Goal: Task Accomplishment & Management: Use online tool/utility

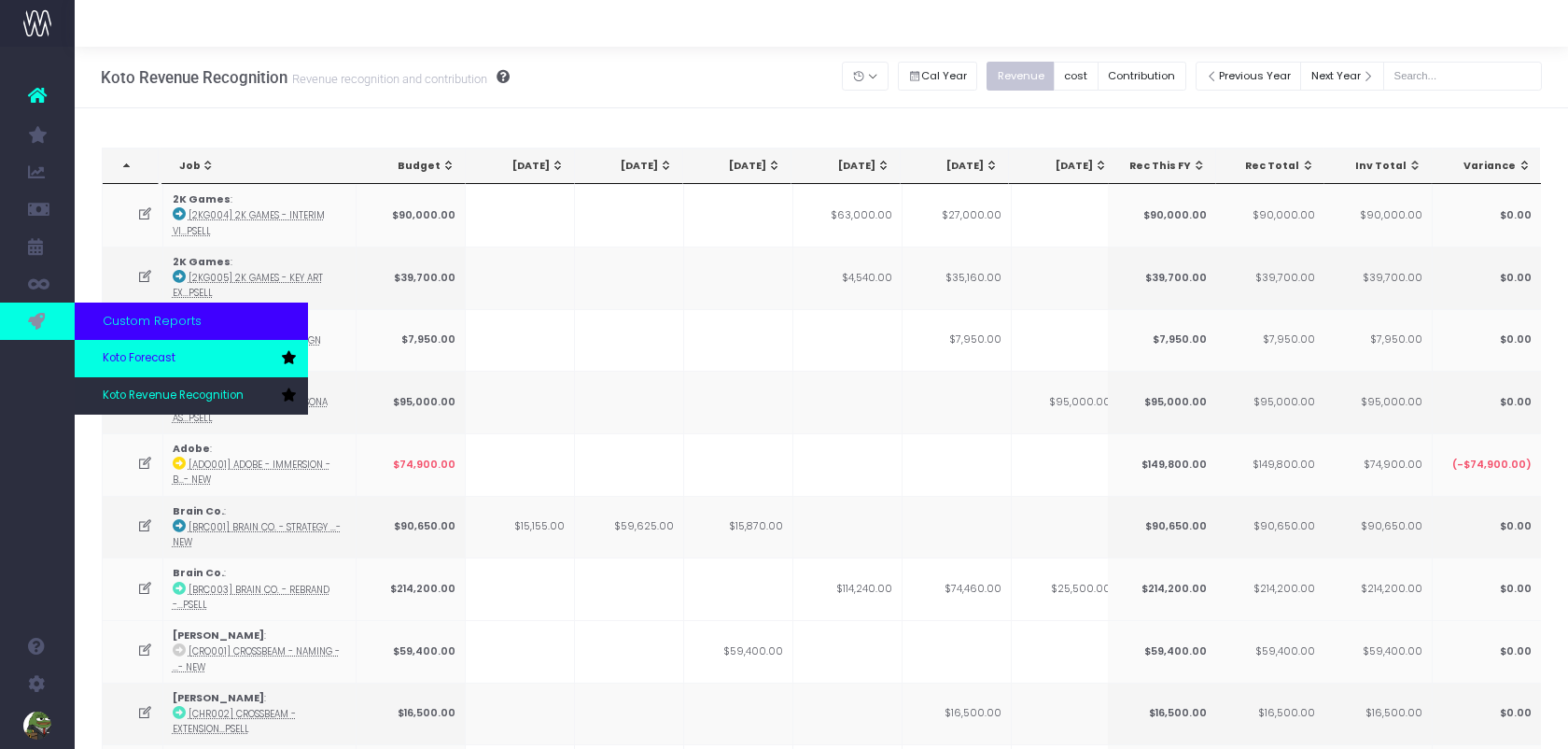
click at [124, 359] on span "Koto Forecast" at bounding box center [139, 358] width 73 height 17
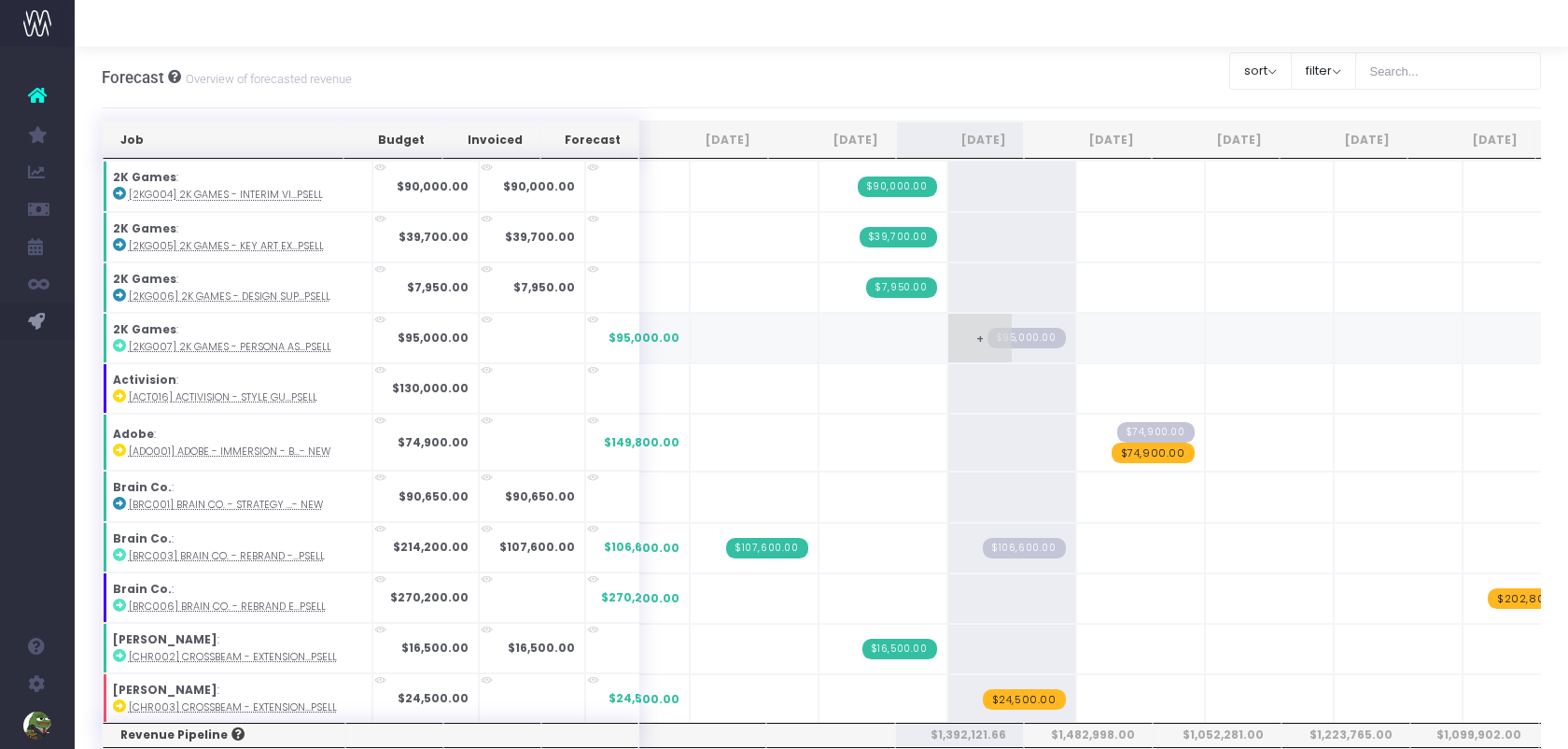
scroll to position [47, 0]
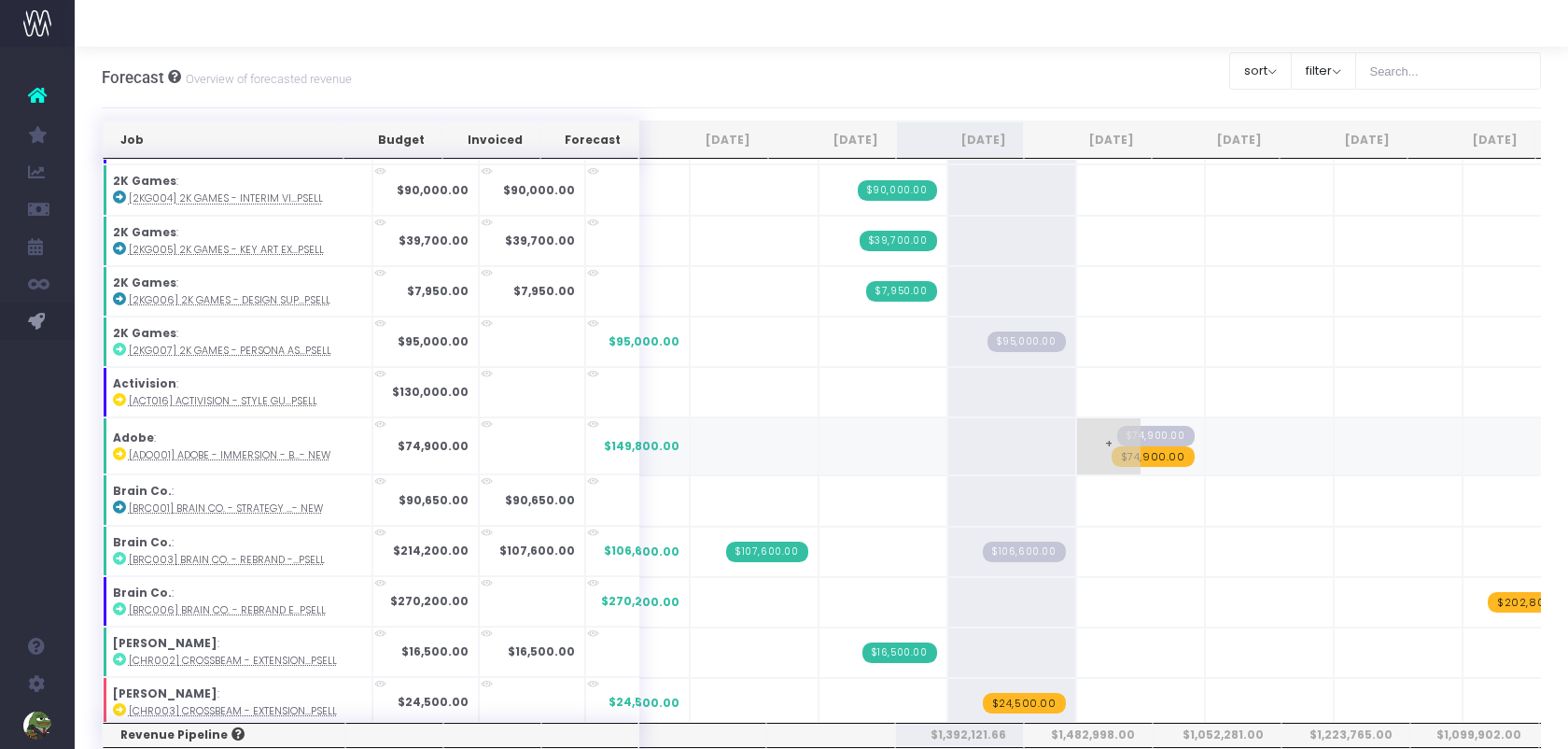
click at [1112, 448] on span "$74,900.00" at bounding box center [1153, 457] width 83 height 21
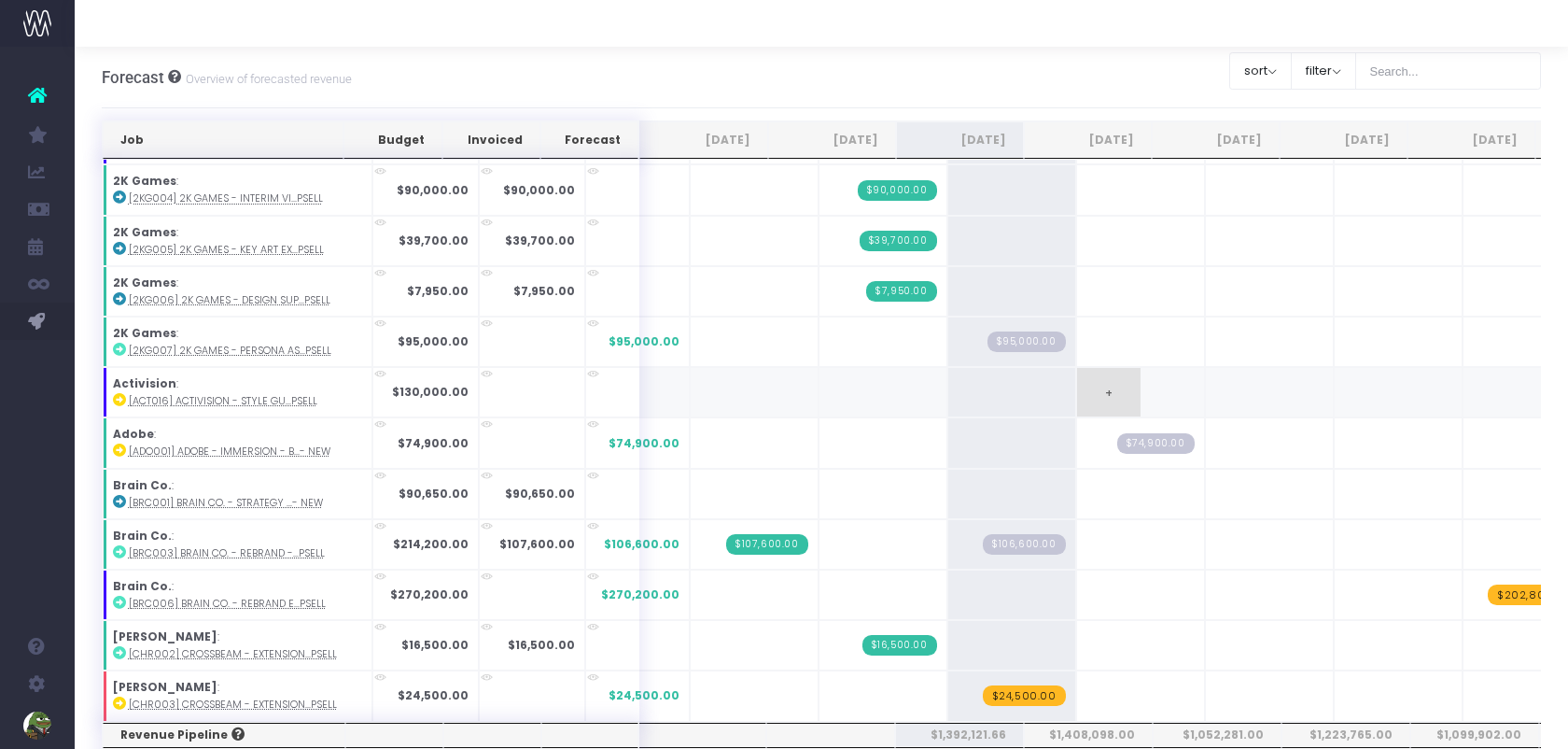
click at [1078, 373] on span "+" at bounding box center [1109, 392] width 64 height 48
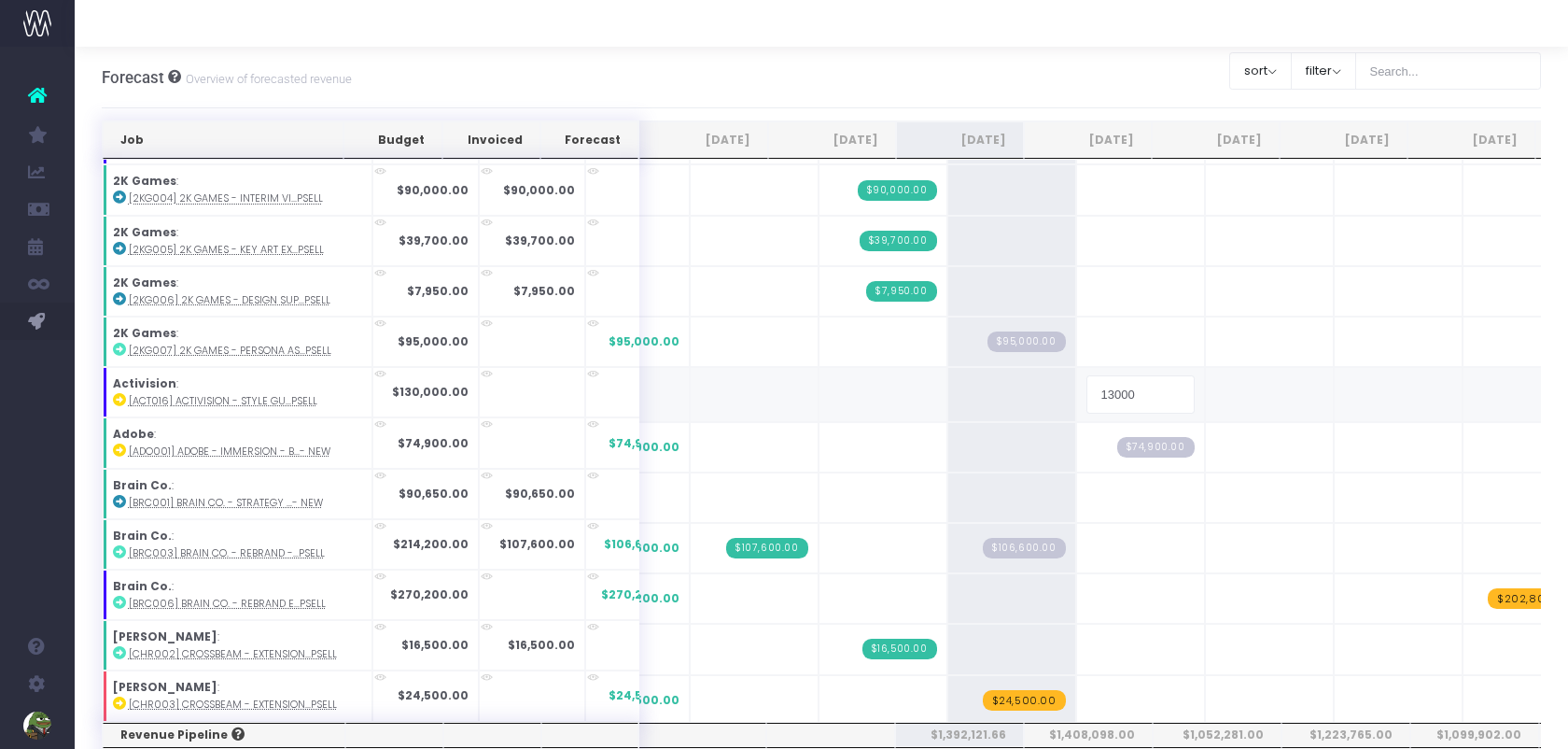
type input "130000"
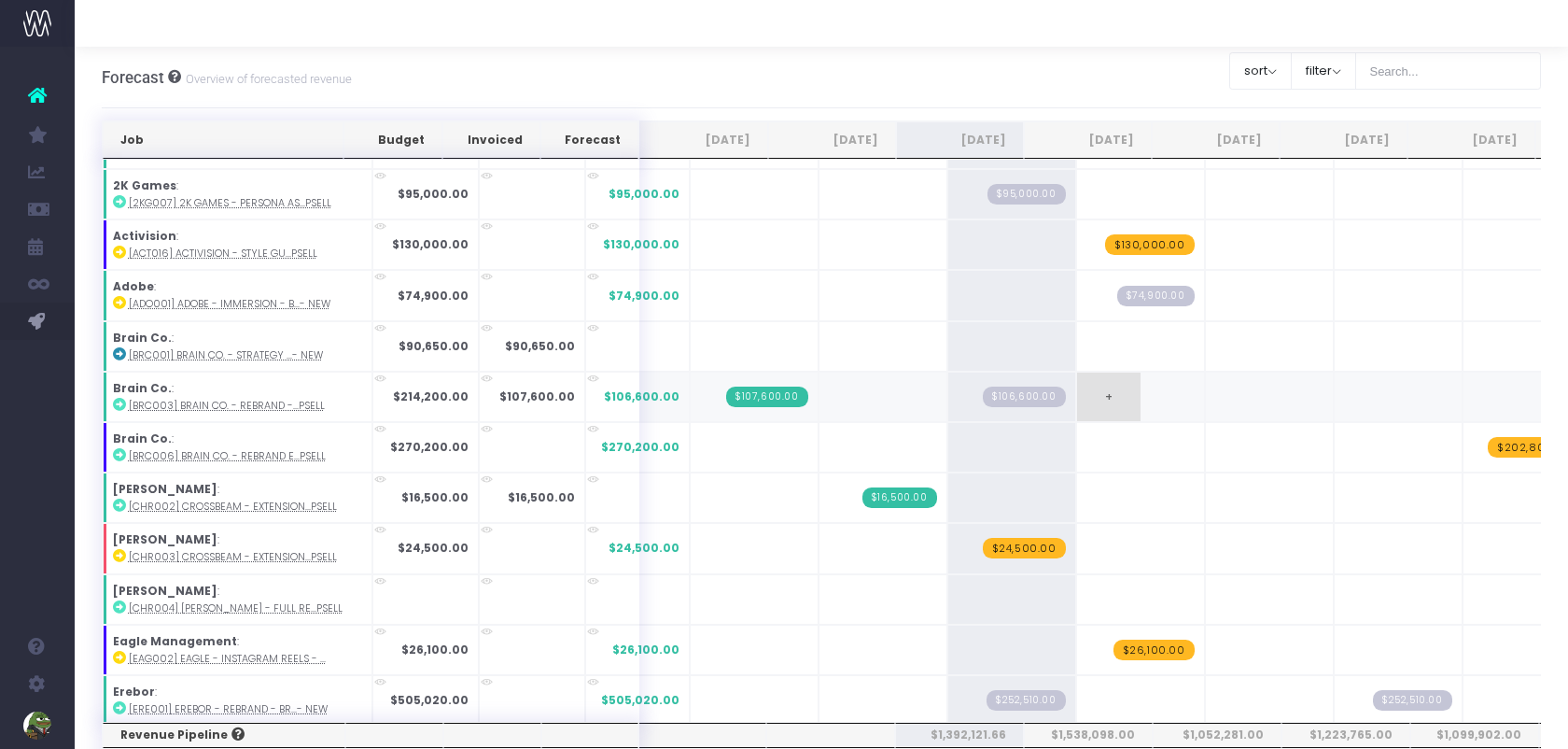
scroll to position [203, 0]
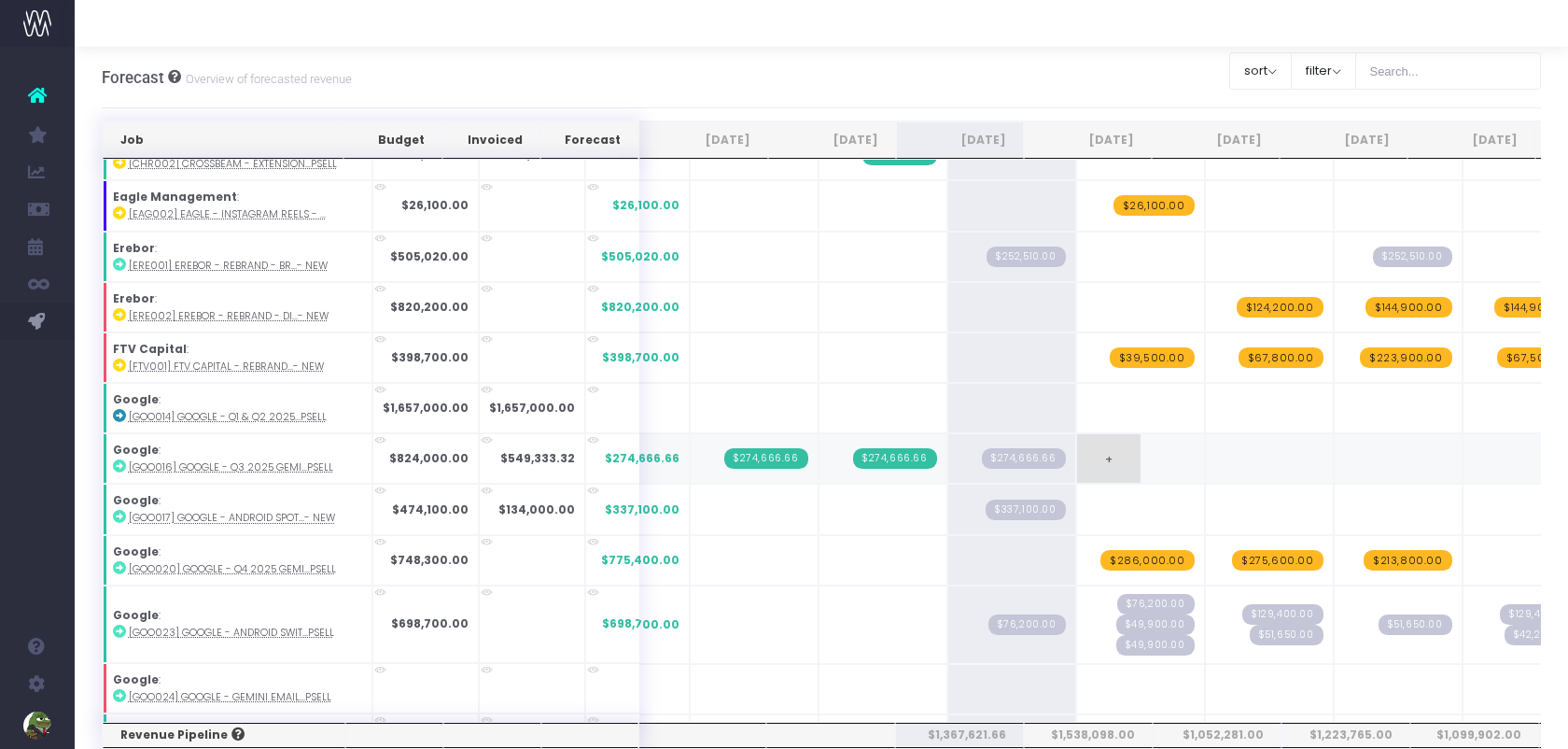
scroll to position [581, 0]
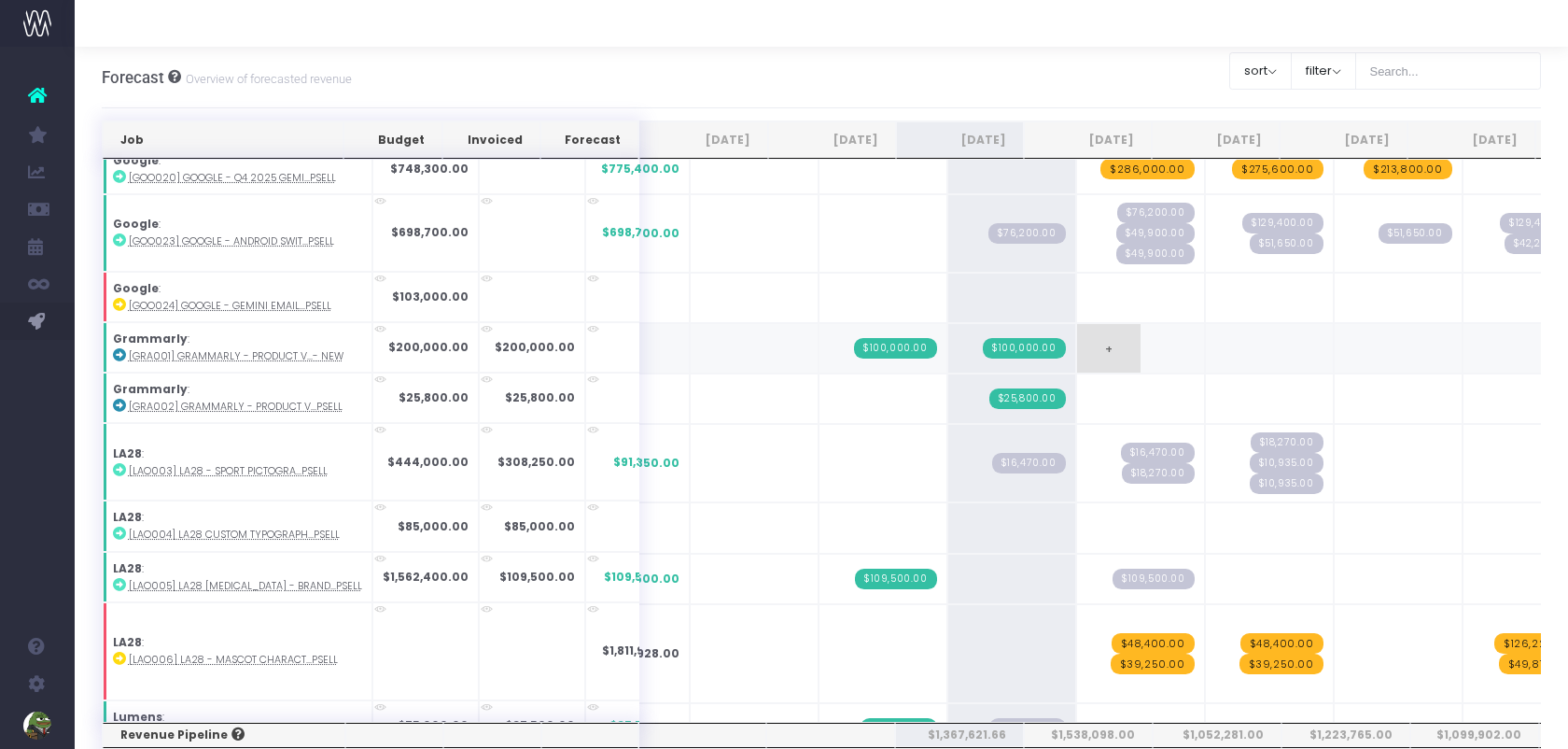
scroll to position [748, 0]
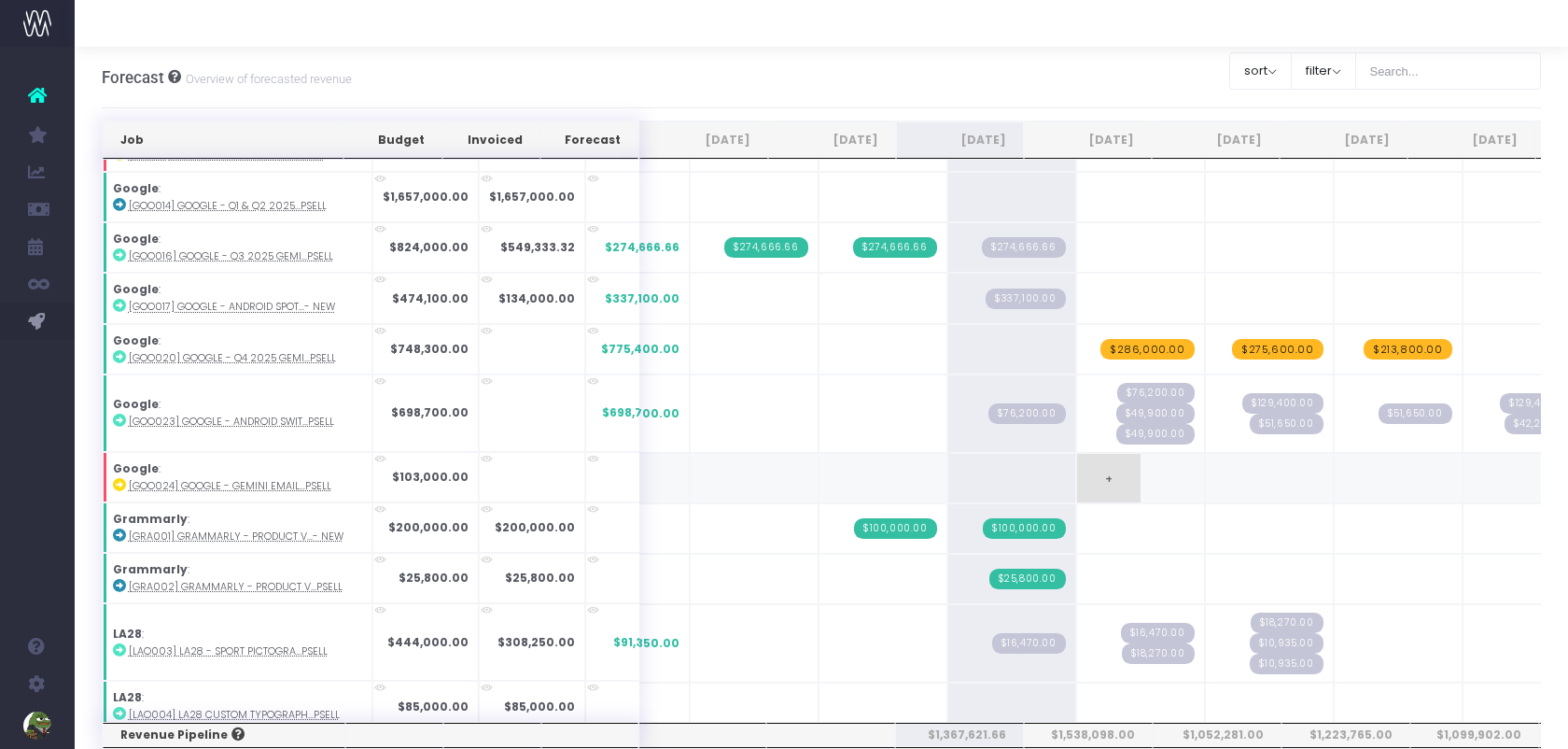
click at [1078, 468] on span "+" at bounding box center [1109, 477] width 64 height 48
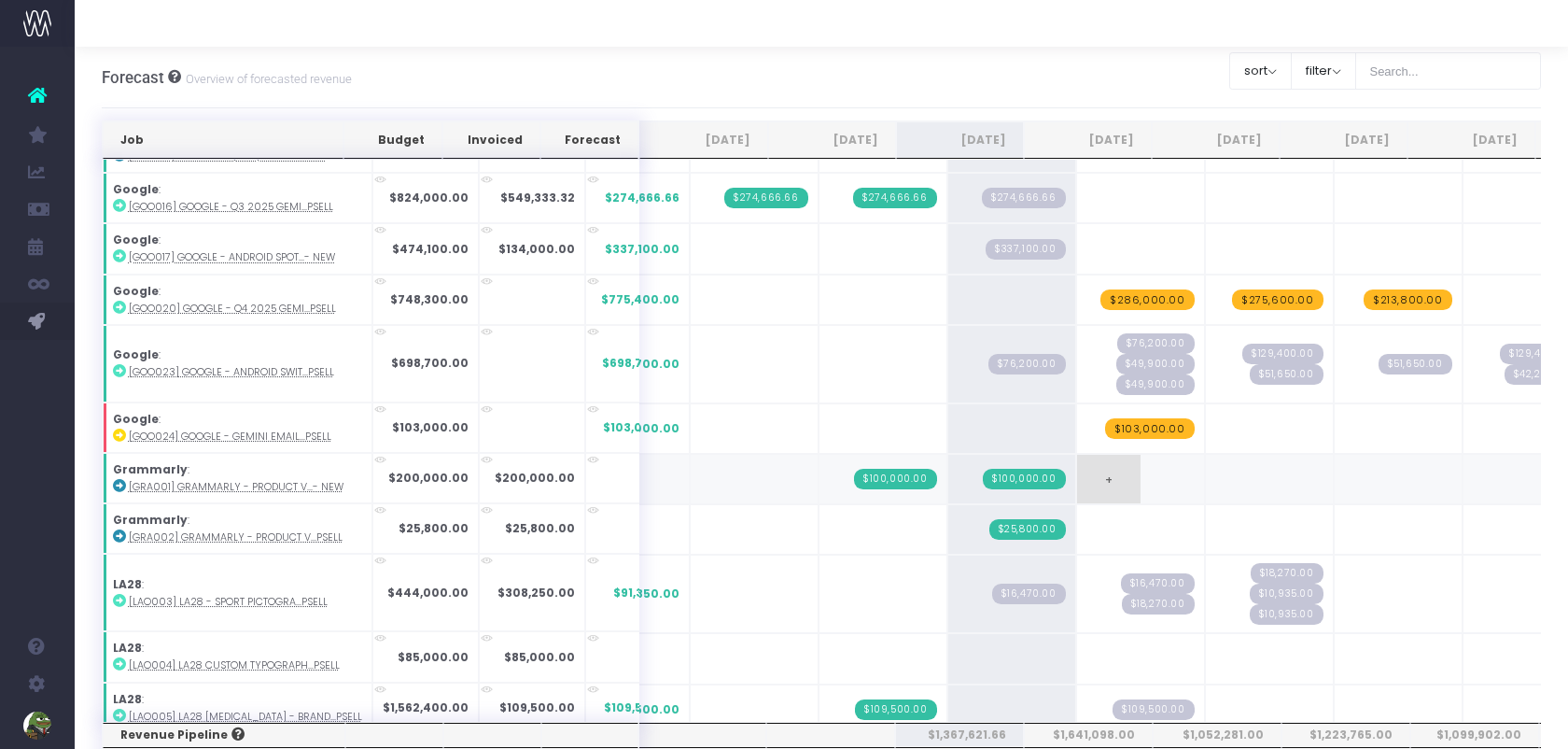
scroll to position [831, 0]
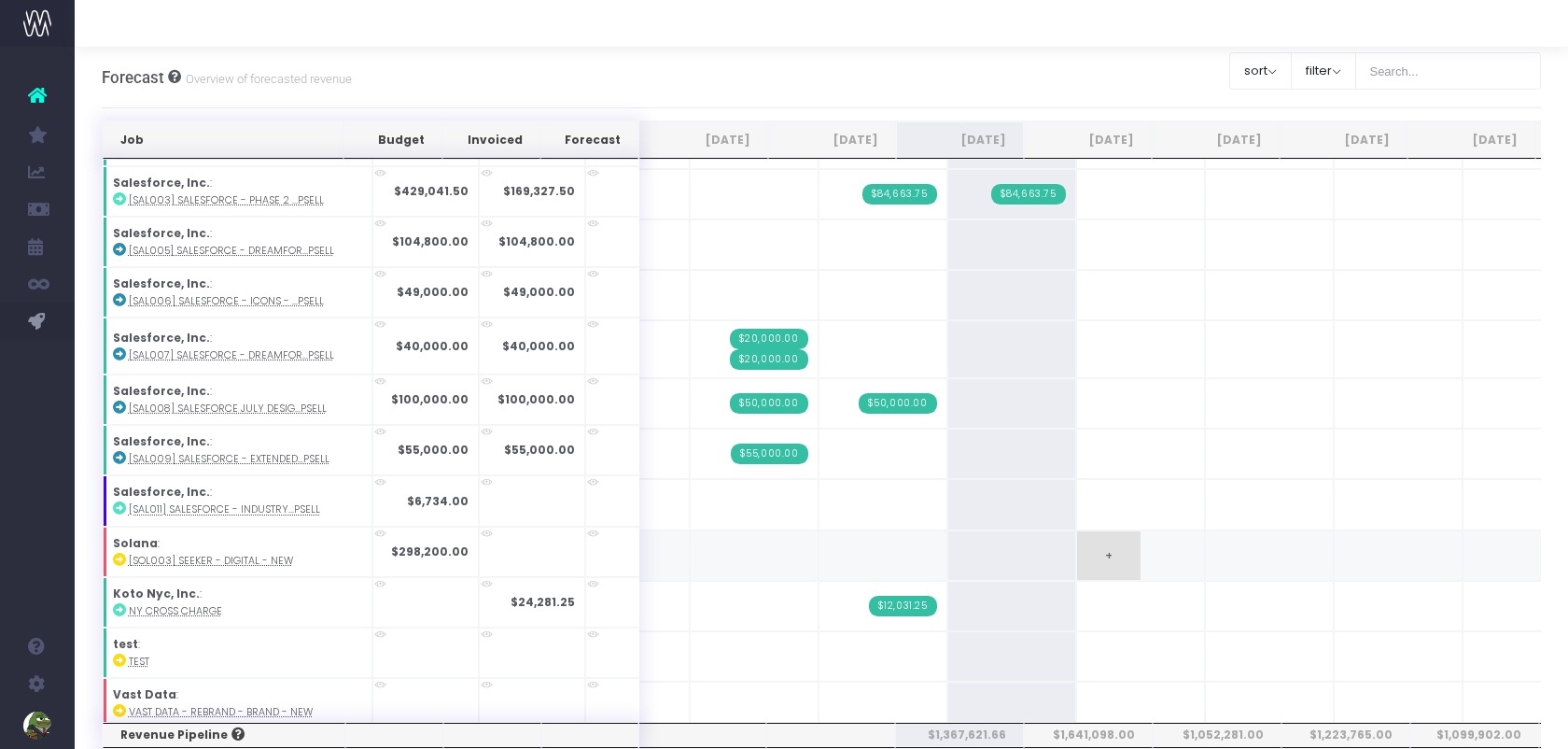
click at [1078, 531] on span "+" at bounding box center [1109, 555] width 64 height 48
type input "184300"
click at [1206, 531] on span "+" at bounding box center [1237, 555] width 64 height 48
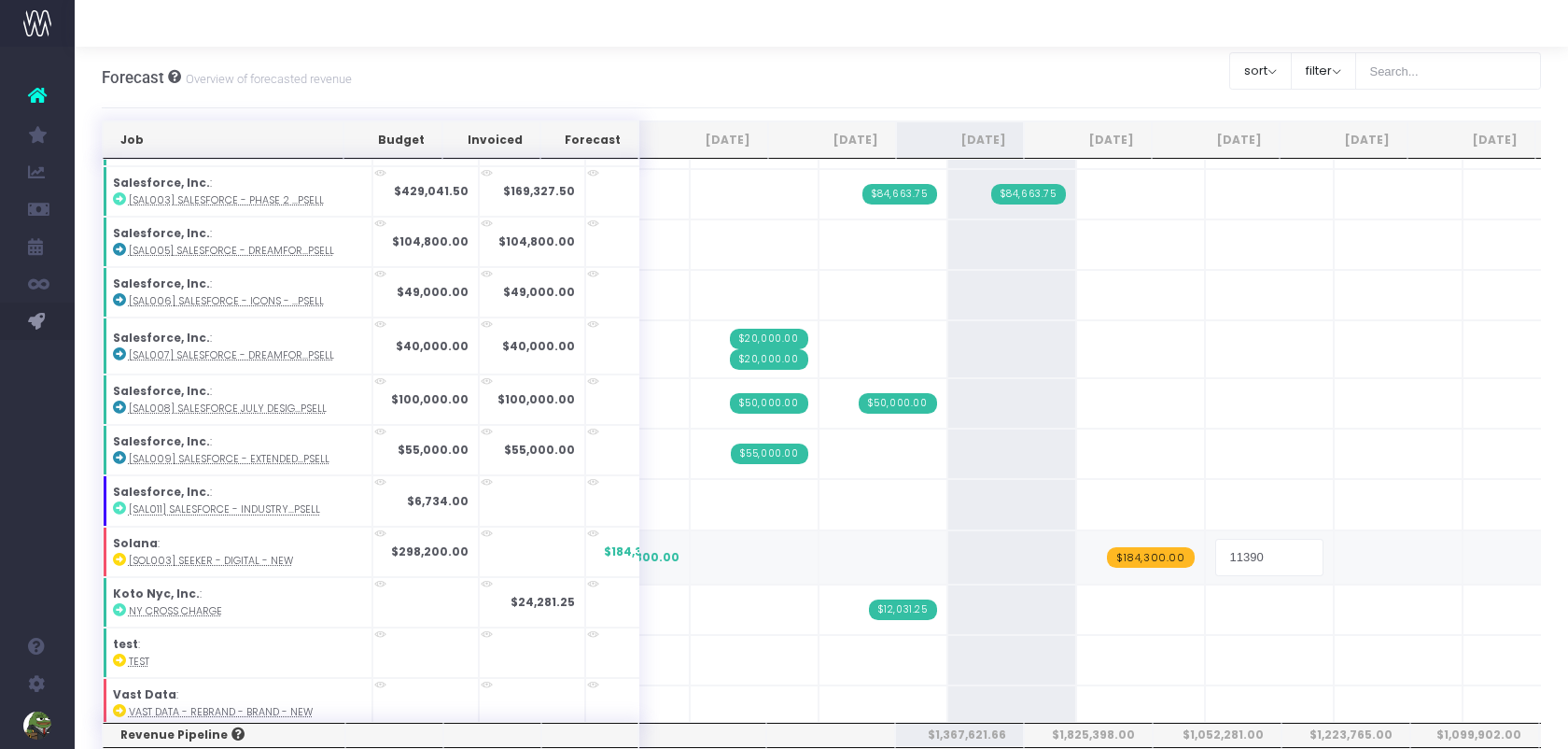
type input "113900"
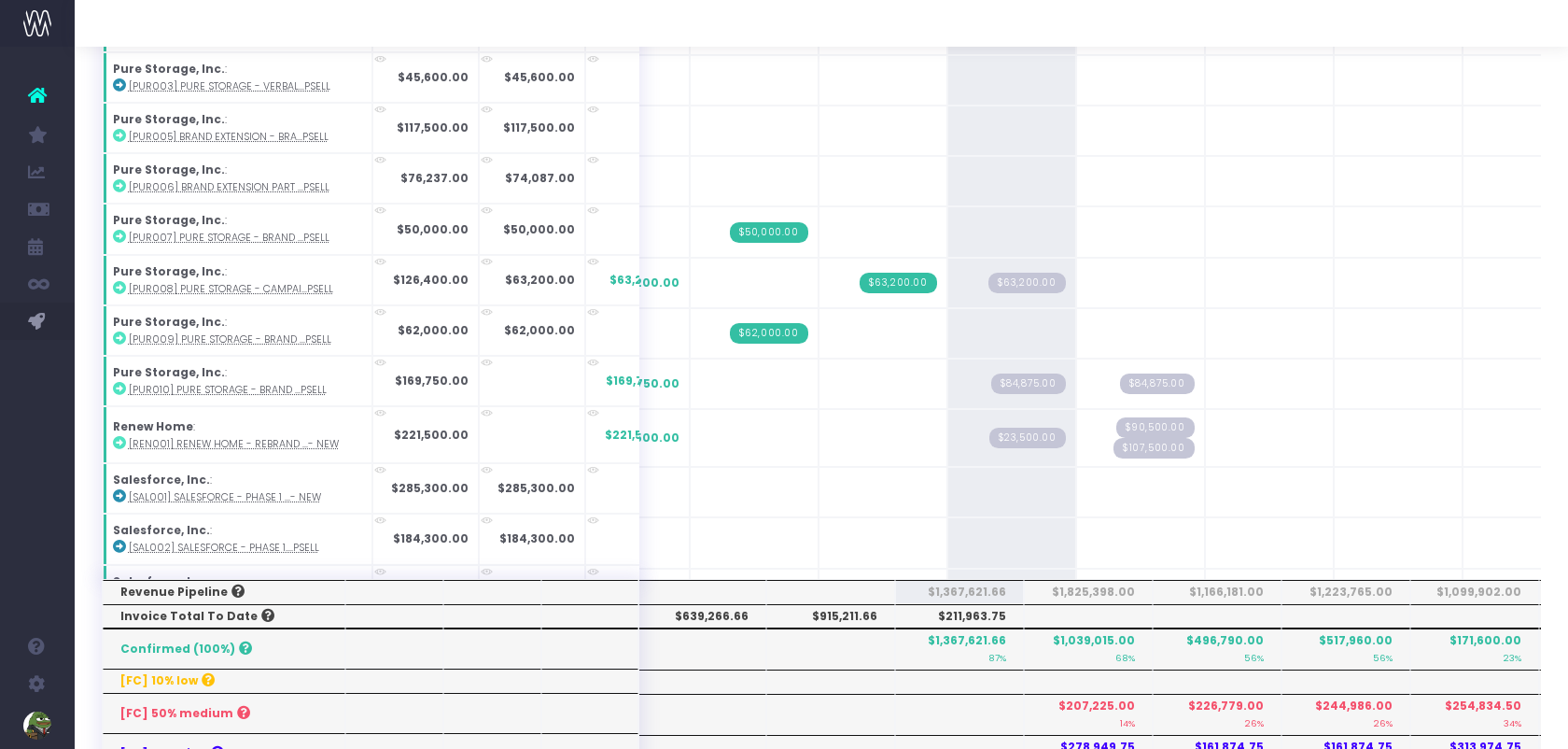
scroll to position [1844, 0]
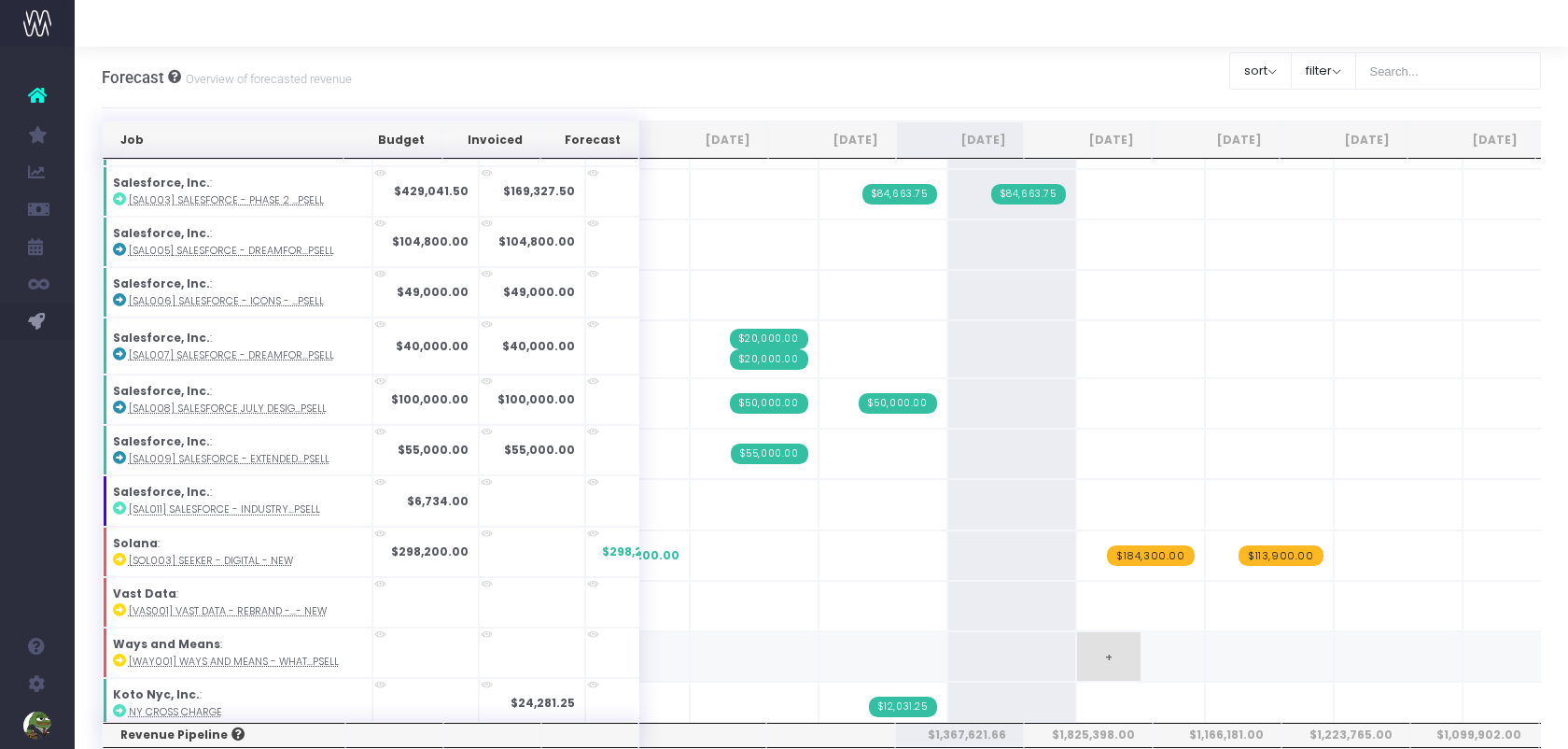
click at [1081, 632] on span "+" at bounding box center [1109, 656] width 64 height 48
type input "198000"
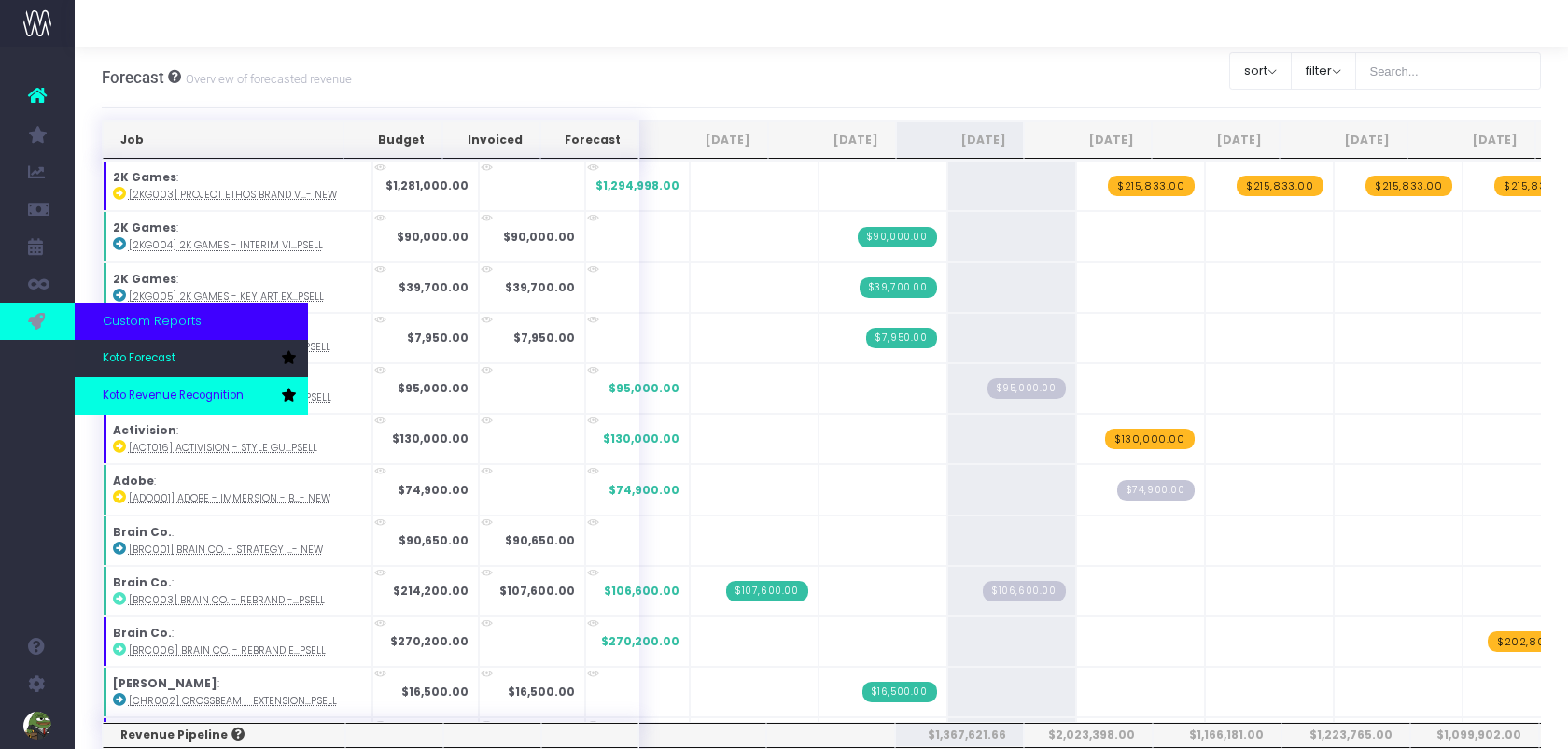
click at [126, 396] on span "Koto Revenue Recognition" at bounding box center [173, 396] width 141 height 17
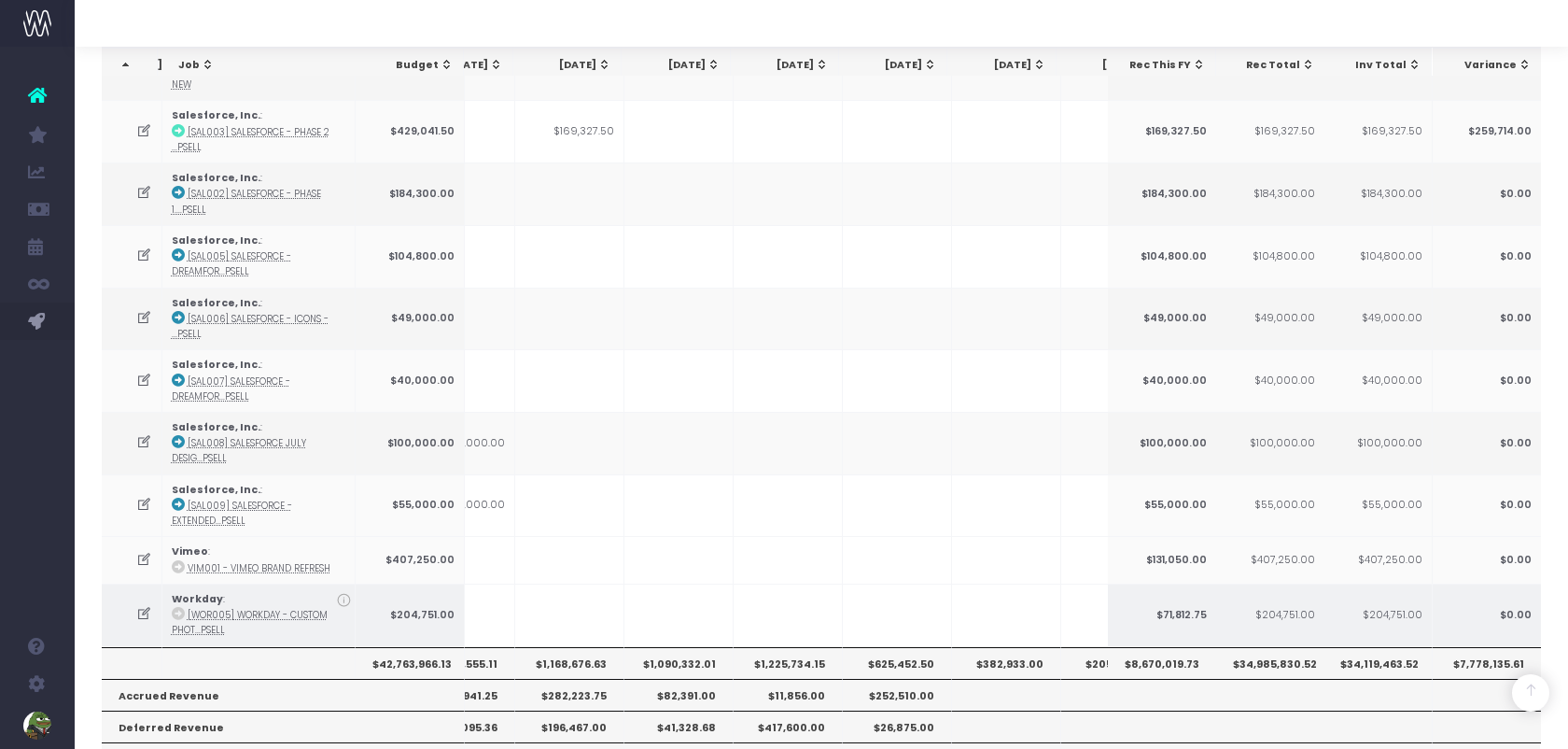
scroll to position [2609, 0]
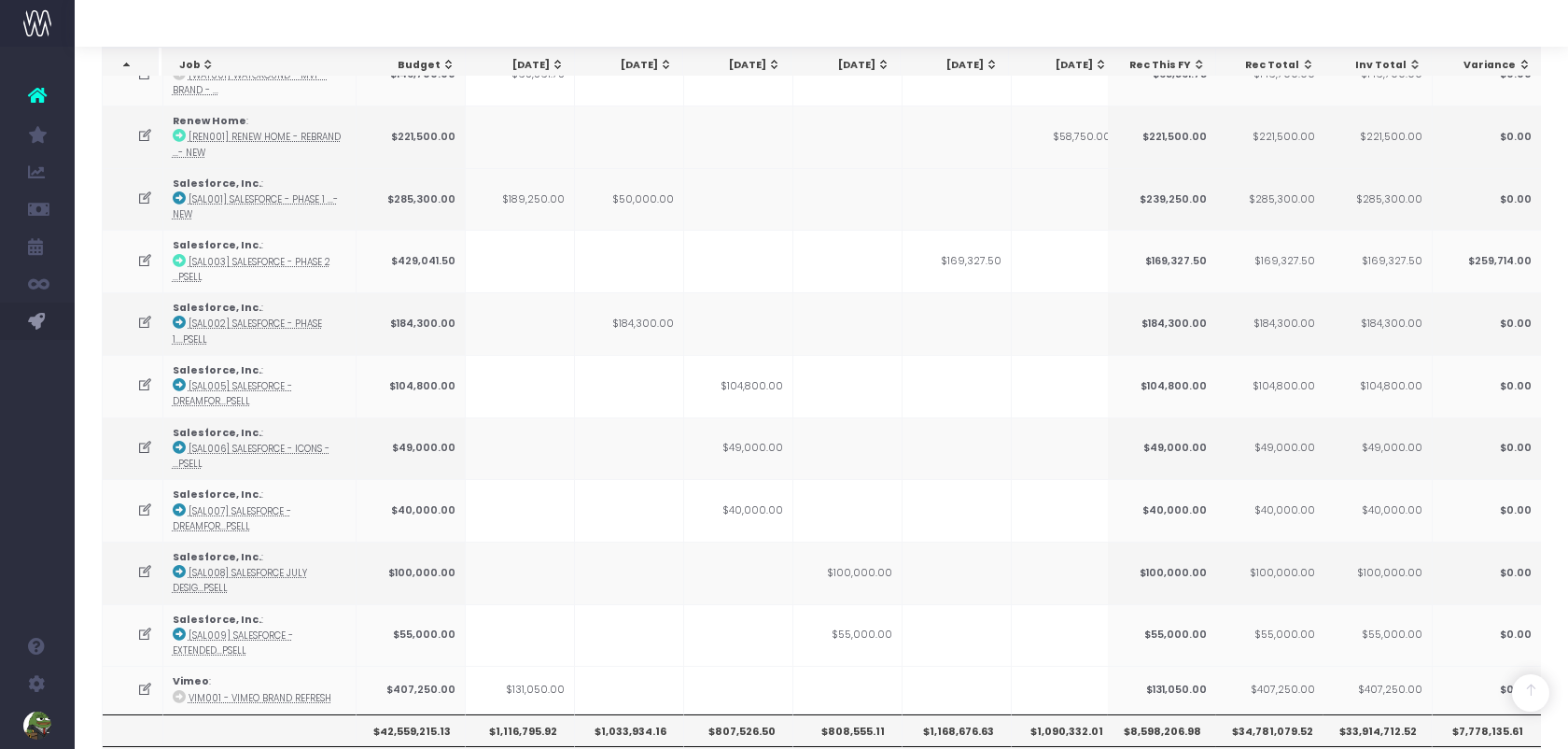
scroll to position [2559, 0]
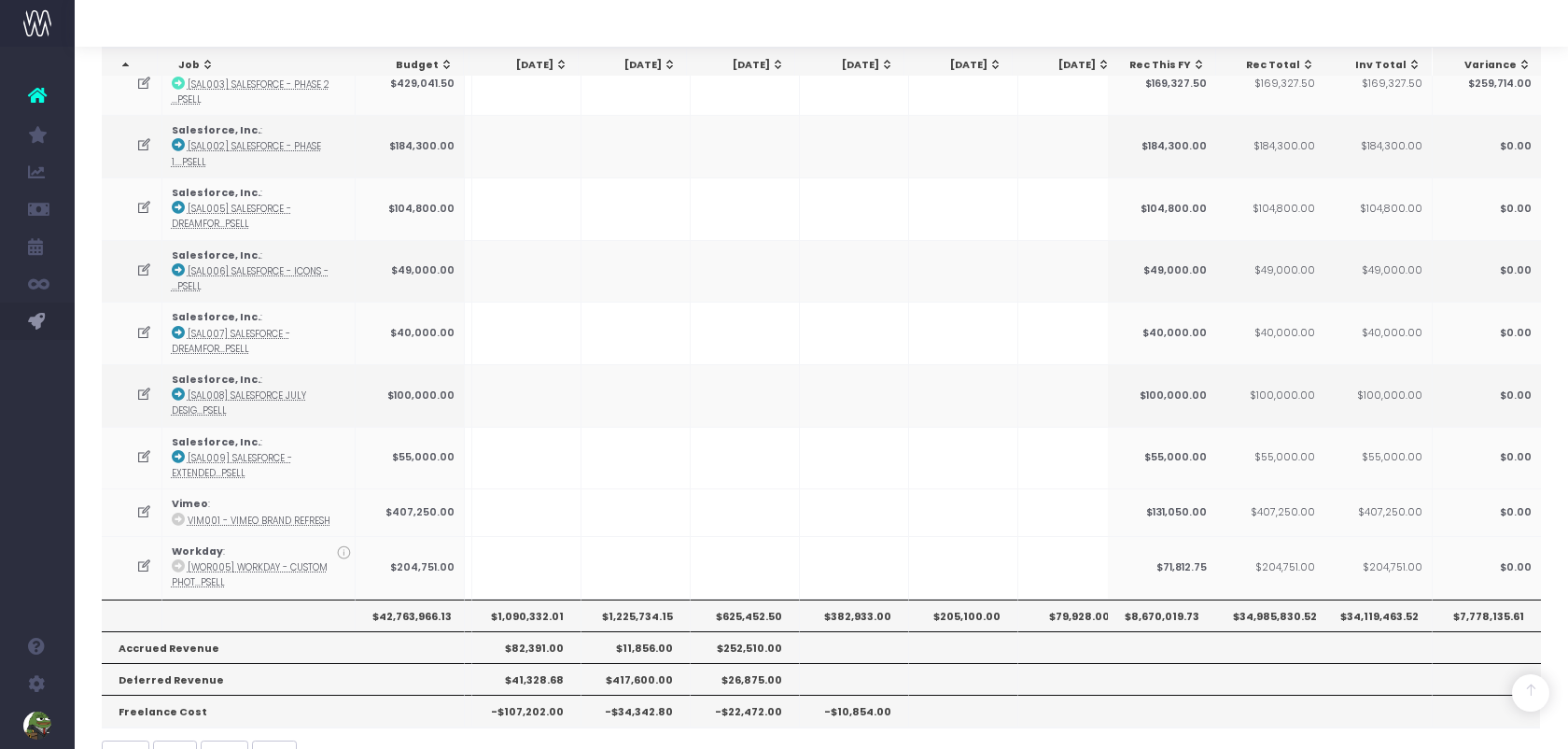
click at [634, 600] on th "$1,225,734.15" at bounding box center [636, 615] width 109 height 31
copy th "1,225,734.15"
click at [761, 600] on th "$625,452.50" at bounding box center [745, 615] width 109 height 31
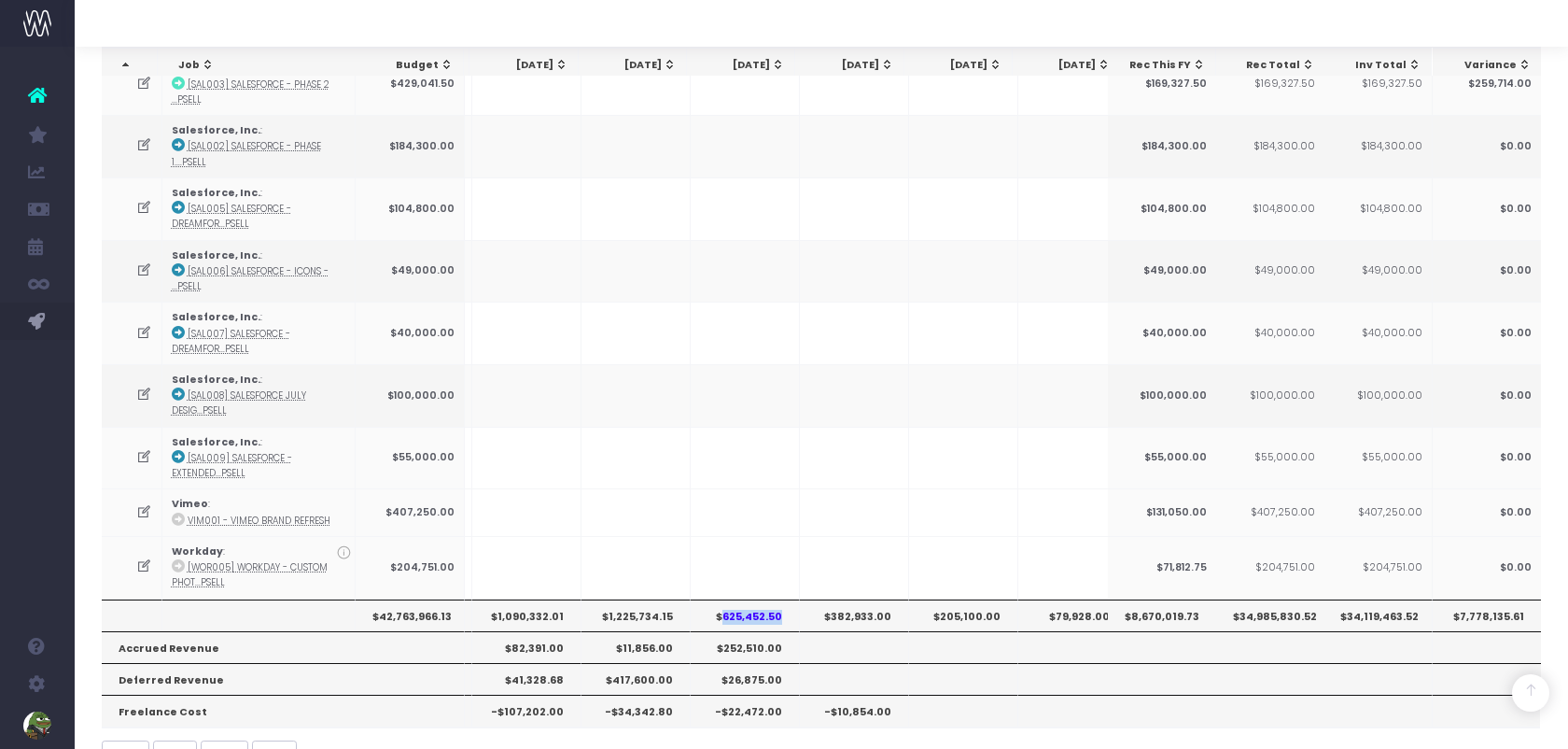
copy th "625,452.50"
click at [858, 600] on th "$382,933.00" at bounding box center [854, 615] width 109 height 31
copy th "382,933.00"
